Goal: Navigation & Orientation: Find specific page/section

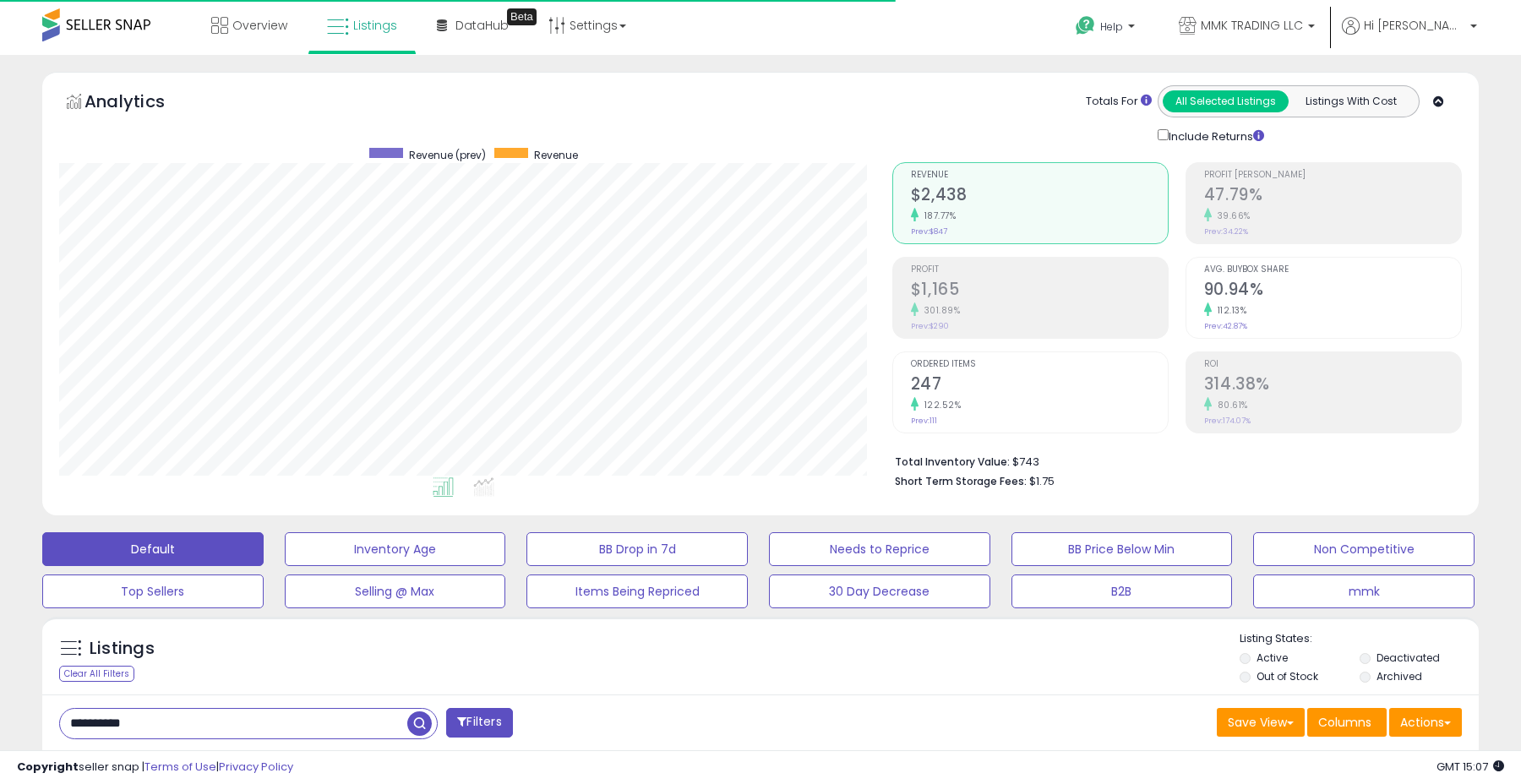
scroll to position [346, 832]
click at [343, 25] on icon at bounding box center [338, 27] width 22 height 22
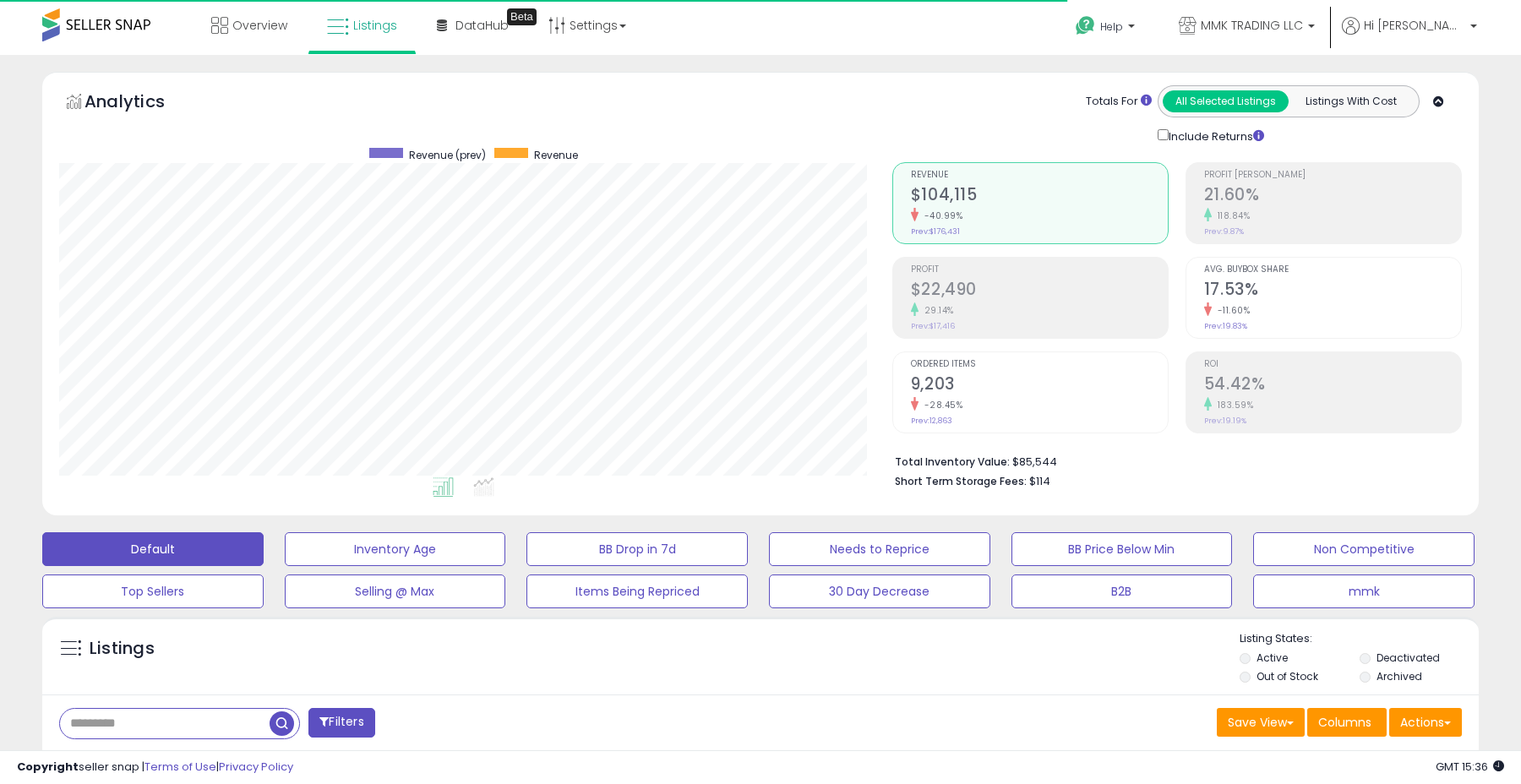
scroll to position [346, 832]
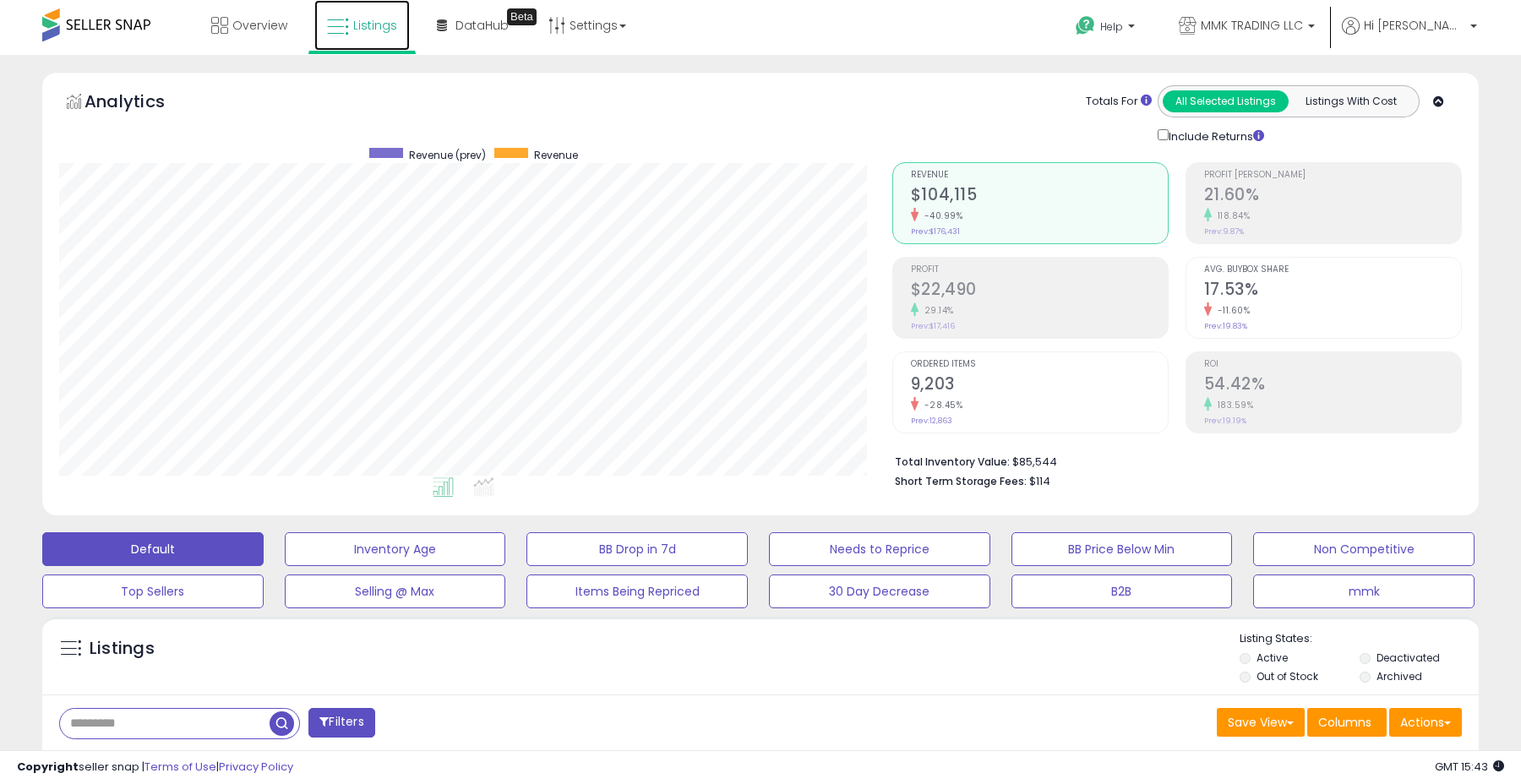
click at [386, 29] on span "Listings" at bounding box center [375, 26] width 44 height 17
